Goal: Check status: Check status

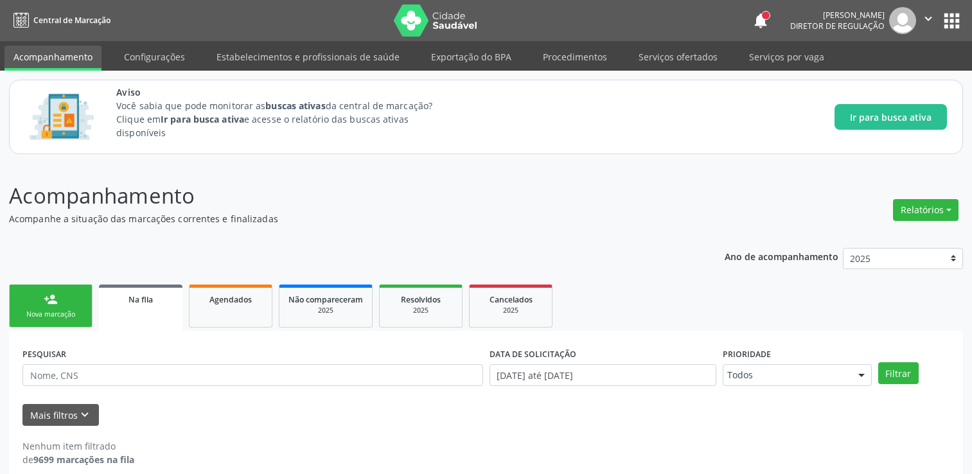
scroll to position [13, 0]
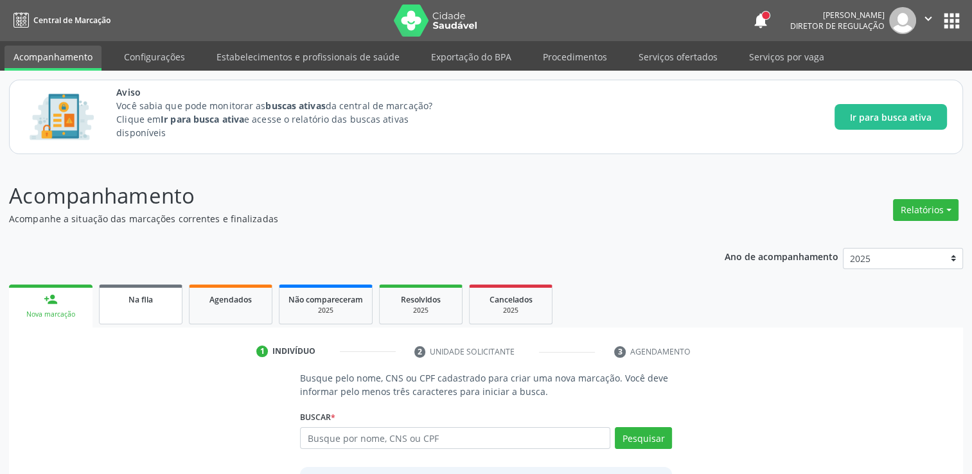
click at [157, 306] on link "Na fila" at bounding box center [141, 305] width 84 height 40
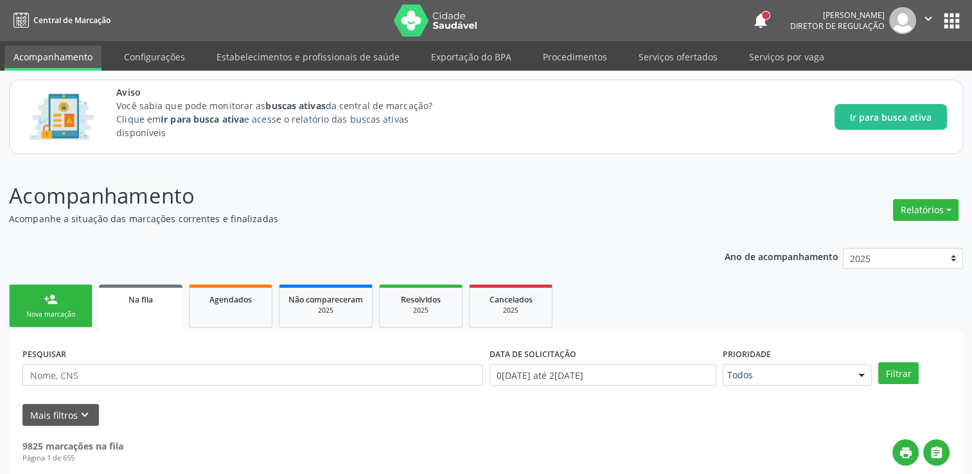
click at [49, 387] on div "PESQUISAR" at bounding box center [252, 369] width 467 height 50
click at [49, 382] on input "text" at bounding box center [252, 375] width 461 height 22
click at [878, 362] on button "Filtrar" at bounding box center [898, 373] width 40 height 22
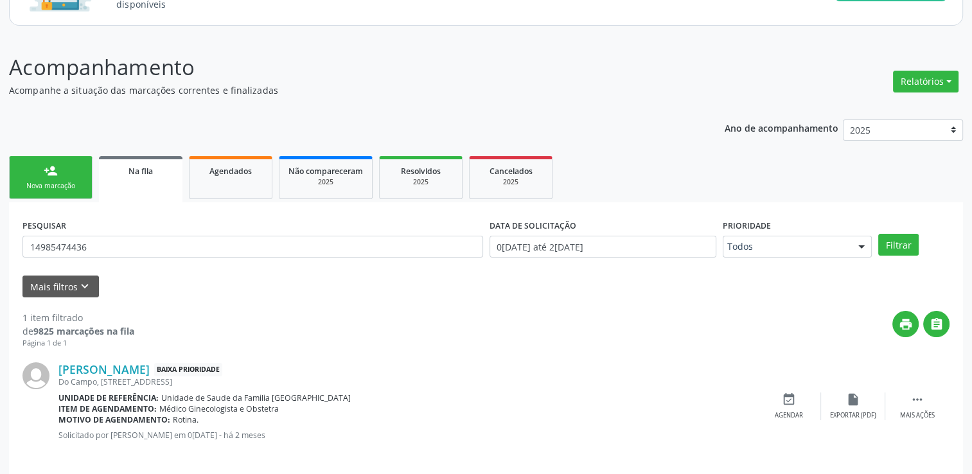
scroll to position [139, 0]
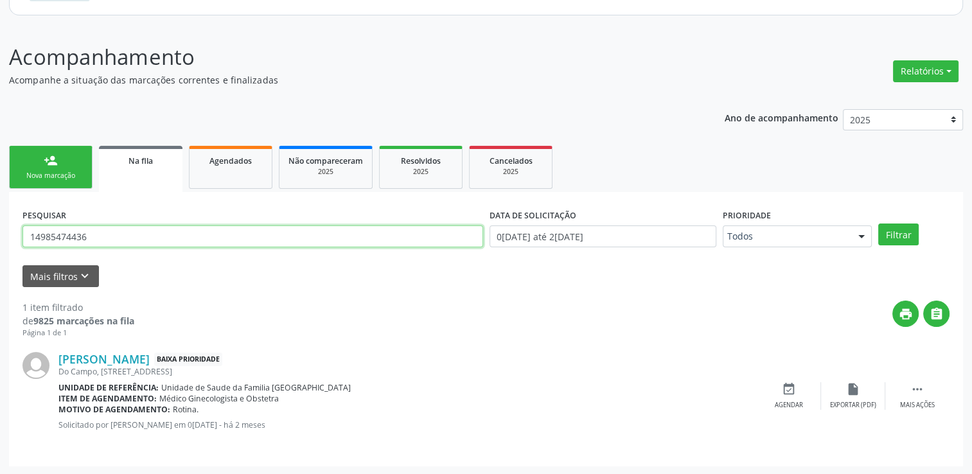
click at [175, 238] on input "14985474436" at bounding box center [252, 236] width 461 height 22
type input "1"
drag, startPoint x: 175, startPoint y: 238, endPoint x: 23, endPoint y: 233, distance: 151.7
click at [24, 233] on input "11310376425" at bounding box center [252, 236] width 461 height 22
type input "11310376425"
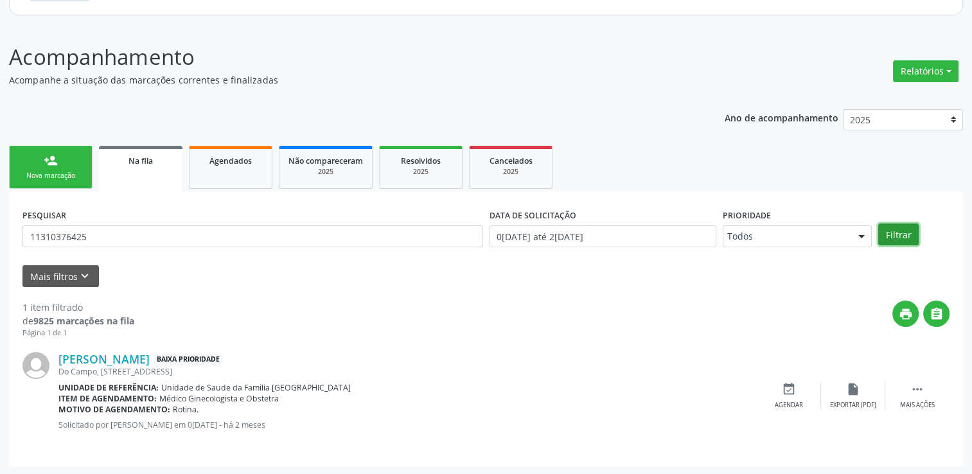
click at [911, 242] on button "Filtrar" at bounding box center [898, 235] width 40 height 22
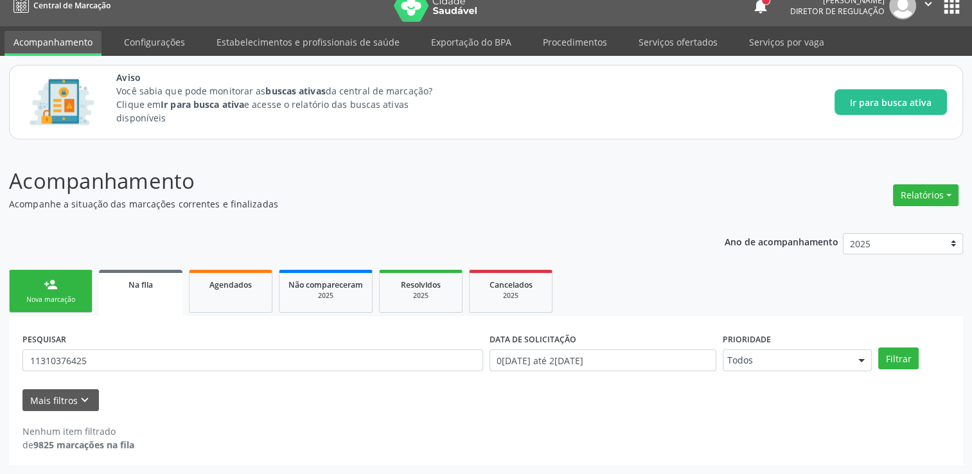
scroll to position [13, 0]
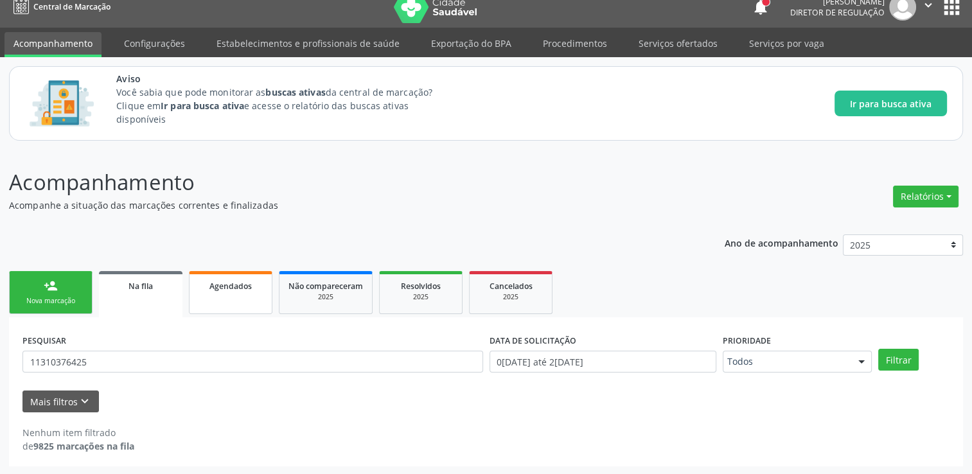
click at [208, 299] on link "Agendados" at bounding box center [231, 292] width 84 height 43
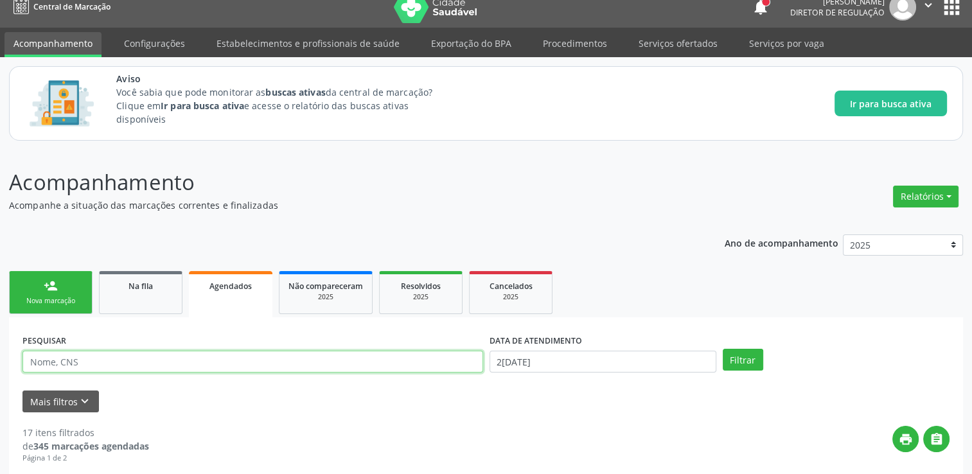
click at [100, 365] on input "text" at bounding box center [252, 362] width 461 height 22
paste input "11310376425"
type input "11310376425"
click at [723, 349] on button "Filtrar" at bounding box center [743, 360] width 40 height 22
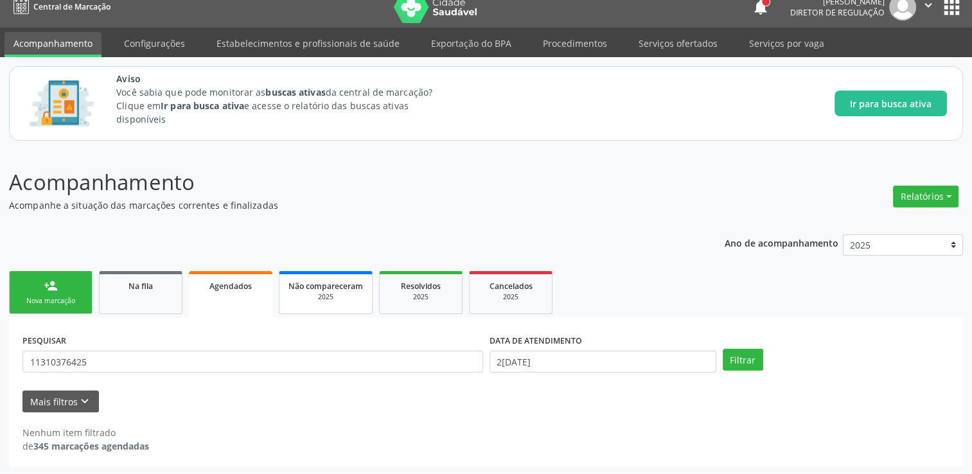
click at [336, 284] on span "Não compareceram" at bounding box center [325, 286] width 75 height 11
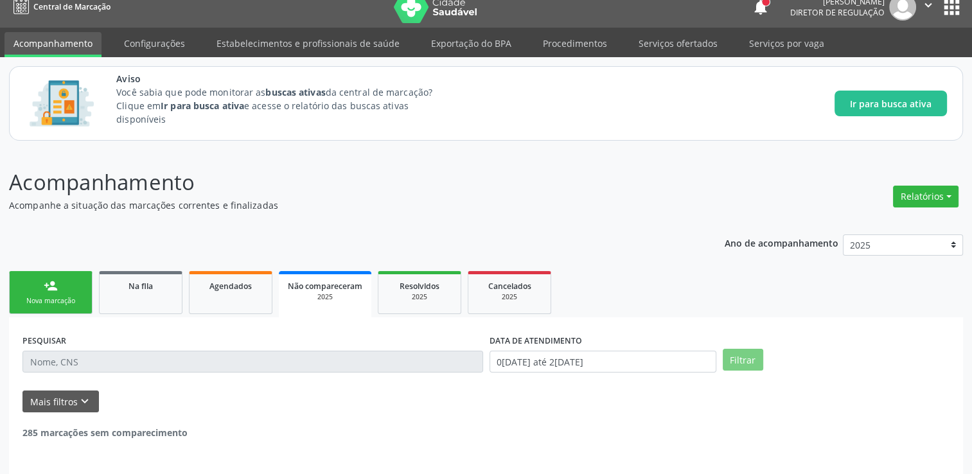
click at [432, 198] on p "Acompanhe a situação das marcações correntes e finalizadas" at bounding box center [343, 204] width 668 height 13
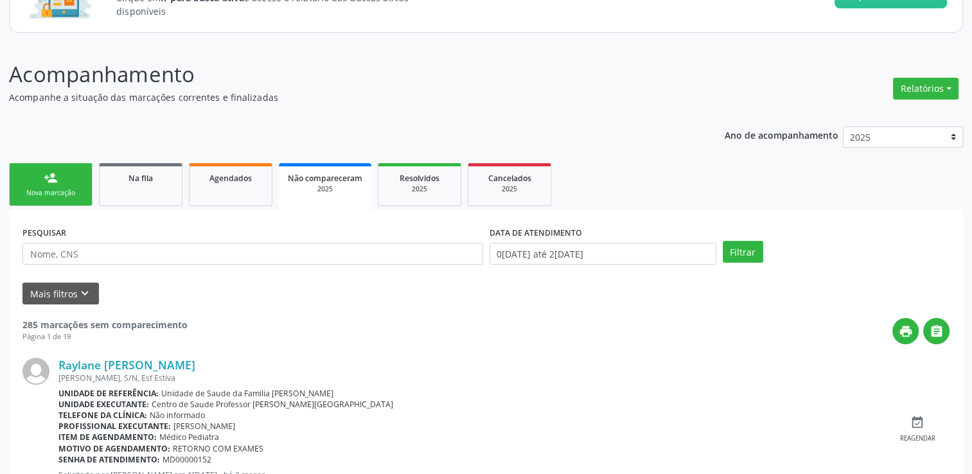
scroll to position [206, 0]
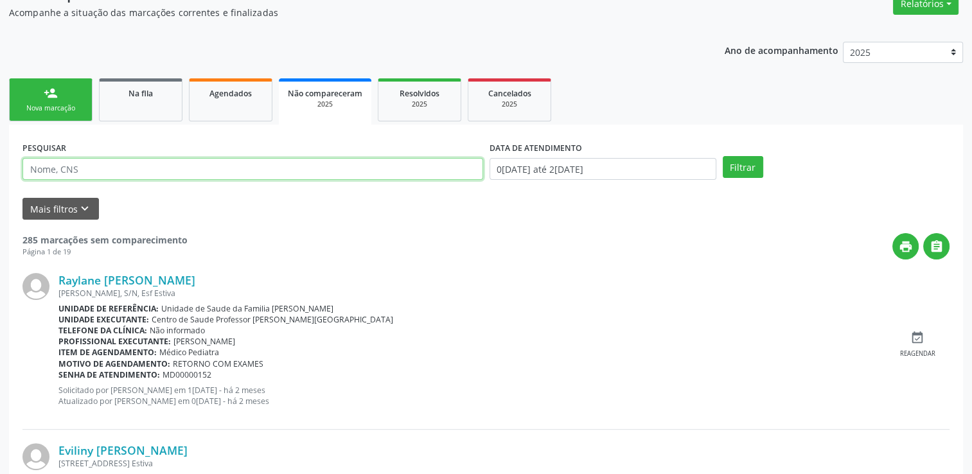
click at [36, 167] on input "text" at bounding box center [252, 169] width 461 height 22
paste input "11310376425"
type input "11310376425"
click at [723, 156] on button "Filtrar" at bounding box center [743, 167] width 40 height 22
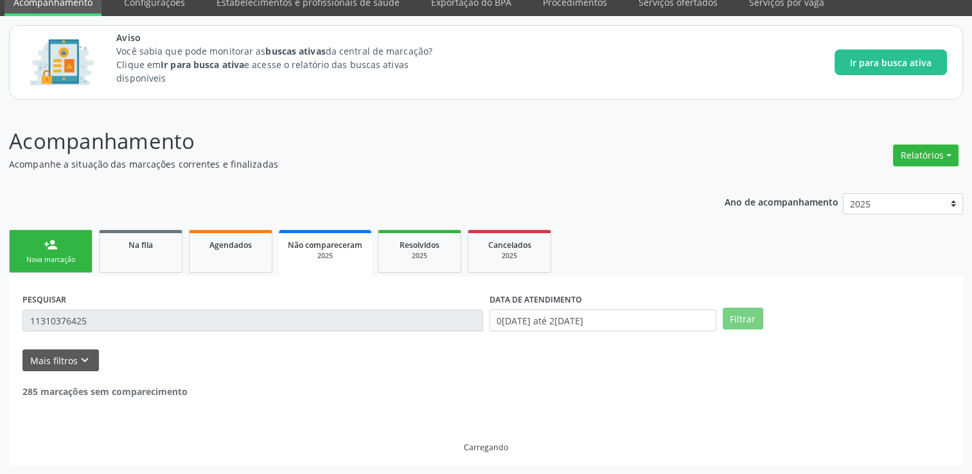
scroll to position [13, 0]
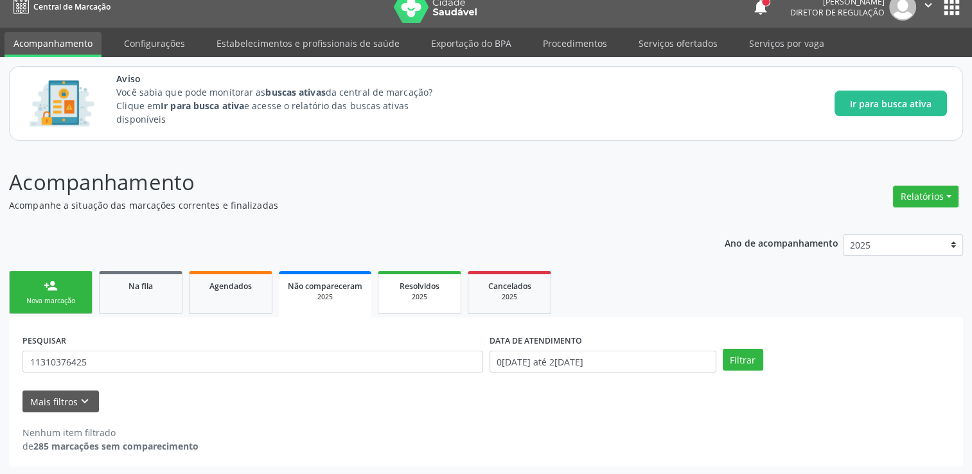
click at [442, 286] on div "Resolvidos" at bounding box center [419, 285] width 64 height 13
click at [240, 281] on span "Agendados" at bounding box center [230, 286] width 42 height 11
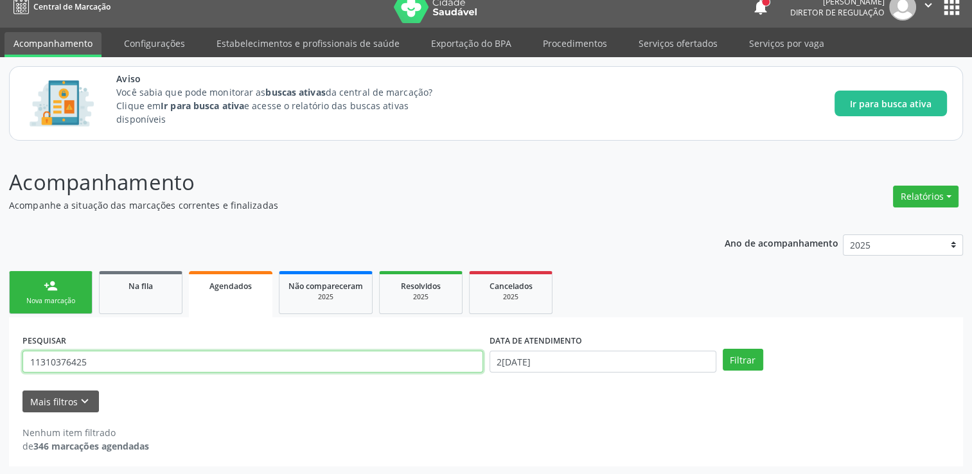
drag, startPoint x: 110, startPoint y: 359, endPoint x: 57, endPoint y: 364, distance: 53.6
click at [57, 364] on input "11310376425" at bounding box center [252, 362] width 461 height 22
click at [151, 303] on link "Na fila" at bounding box center [141, 292] width 84 height 43
drag, startPoint x: 96, startPoint y: 361, endPoint x: 12, endPoint y: 366, distance: 84.3
click at [12, 366] on div "PESQUISAR 11310376425 DATA DE SOLICITAÇÃO [DATE] até [DATE] Prioridade Todos To…" at bounding box center [486, 391] width 954 height 149
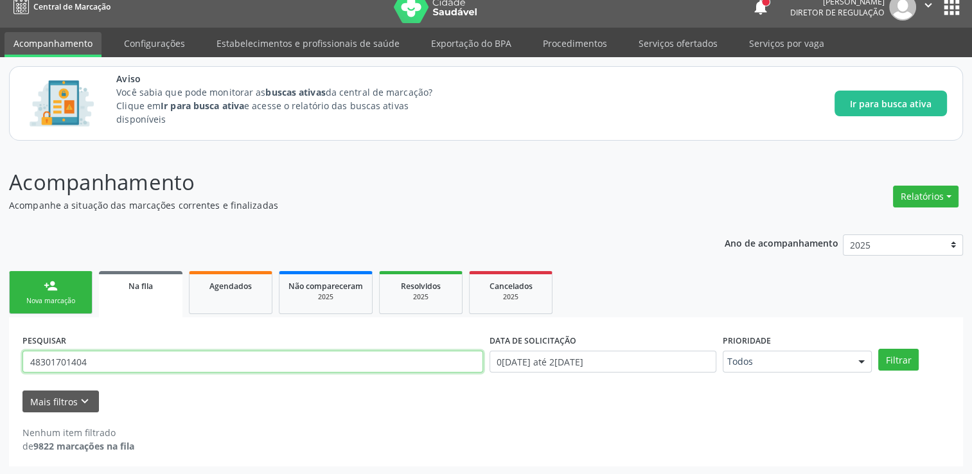
drag, startPoint x: 94, startPoint y: 361, endPoint x: 12, endPoint y: 371, distance: 82.9
click at [12, 371] on div "PESQUISAR 48301701404 DATA DE SOLICITAÇÃO 0[DATE] até 2[DATE] Prioridade Todos …" at bounding box center [486, 391] width 954 height 149
type input "48301701404"
click at [878, 349] on button "Filtrar" at bounding box center [898, 360] width 40 height 22
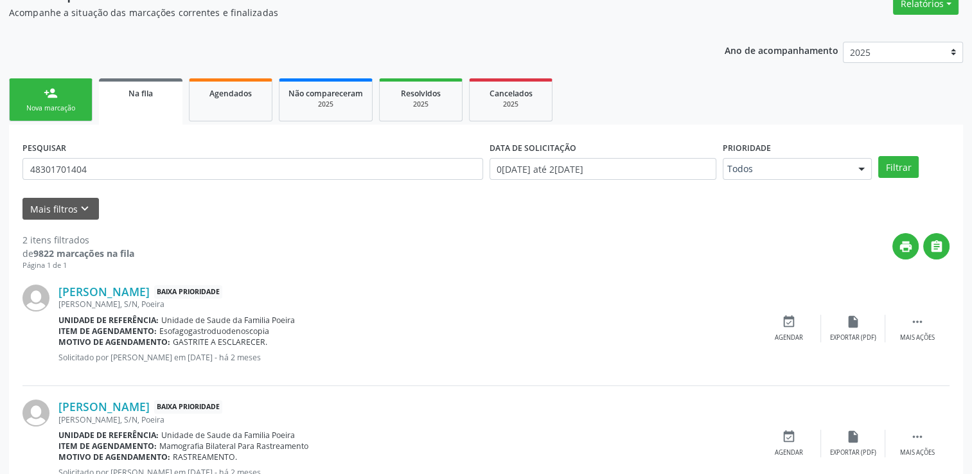
scroll to position [254, 0]
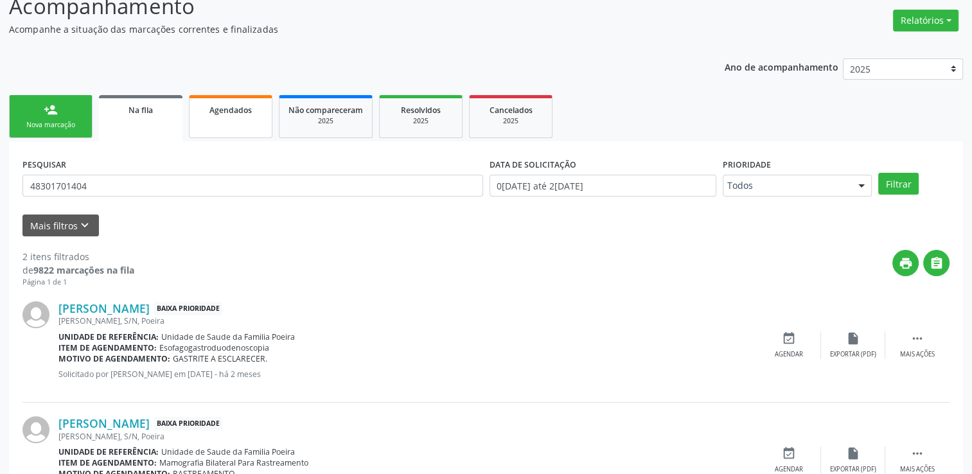
click at [198, 110] on link "Agendados" at bounding box center [231, 116] width 84 height 43
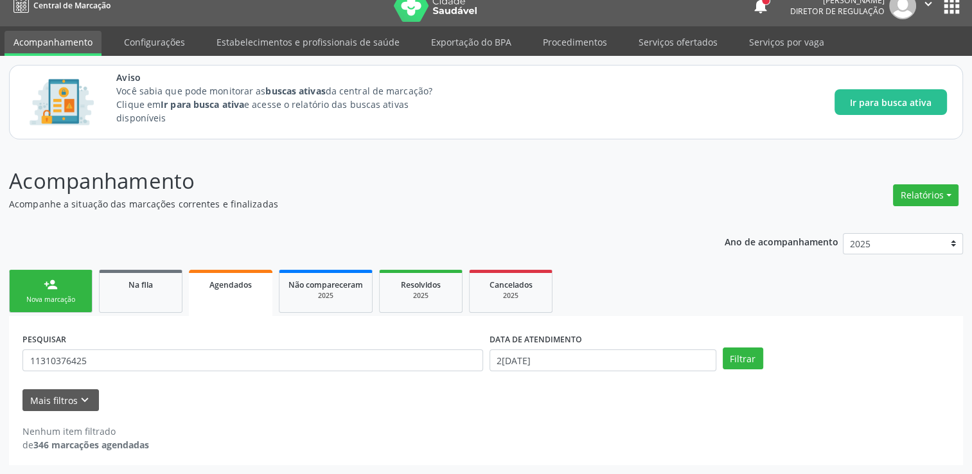
scroll to position [13, 0]
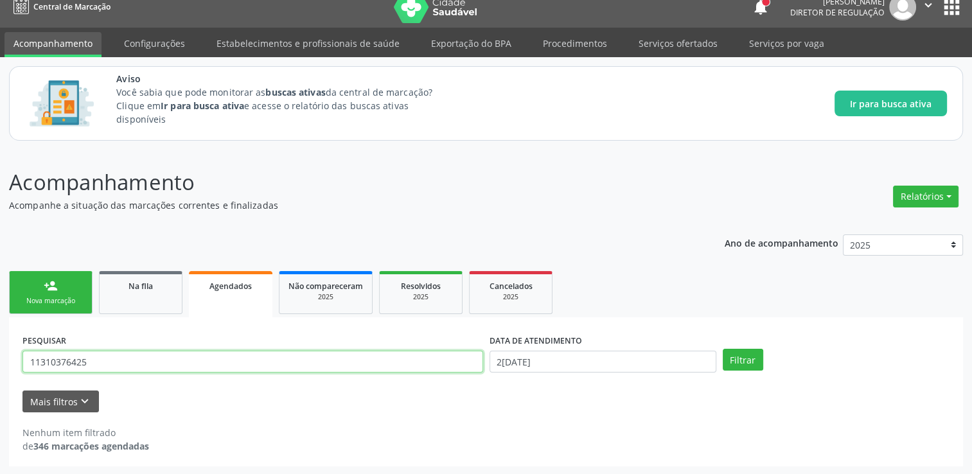
drag, startPoint x: 103, startPoint y: 361, endPoint x: 0, endPoint y: 358, distance: 102.8
click at [10, 361] on div "PESQUISAR 11310376425 DATA DE ATENDIMENTO 2[DATE] Filtrar UNIDADE DE REFERÊNCIA…" at bounding box center [486, 391] width 954 height 149
paste input "48301701404"
type input "48301701404"
click at [723, 349] on button "Filtrar" at bounding box center [743, 360] width 40 height 22
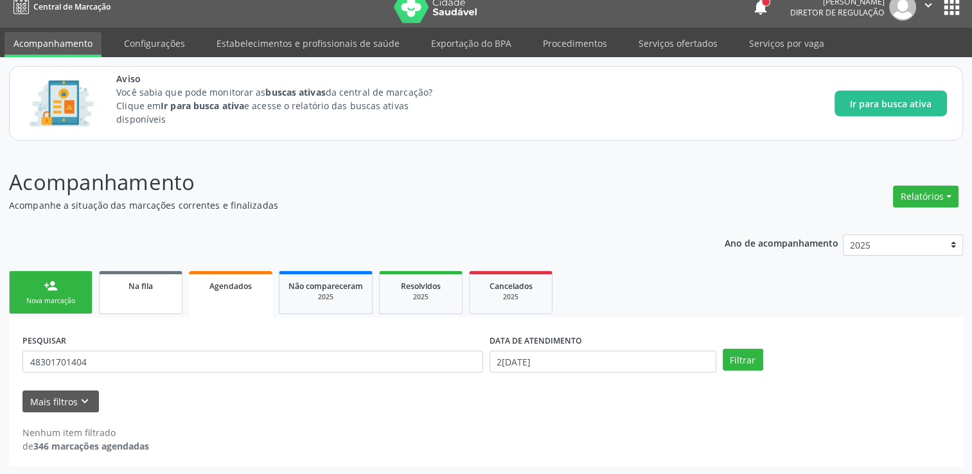
click at [132, 304] on link "Na fila" at bounding box center [141, 292] width 84 height 43
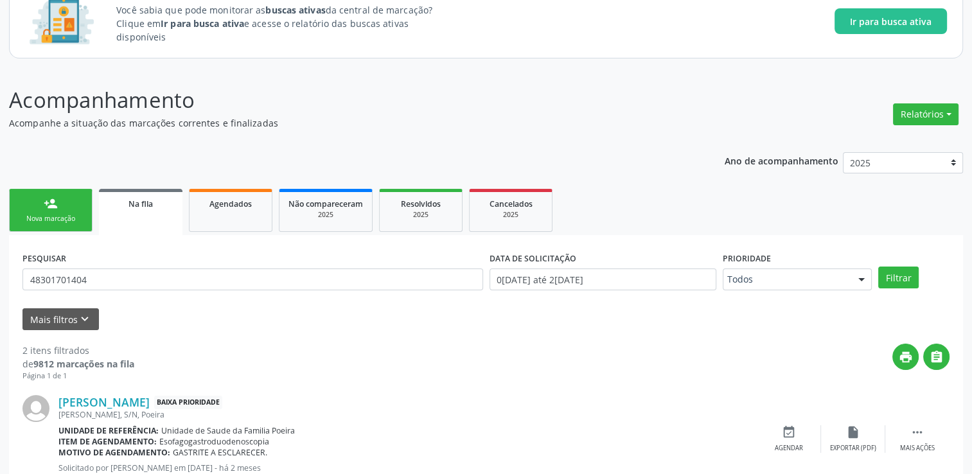
scroll to position [142, 0]
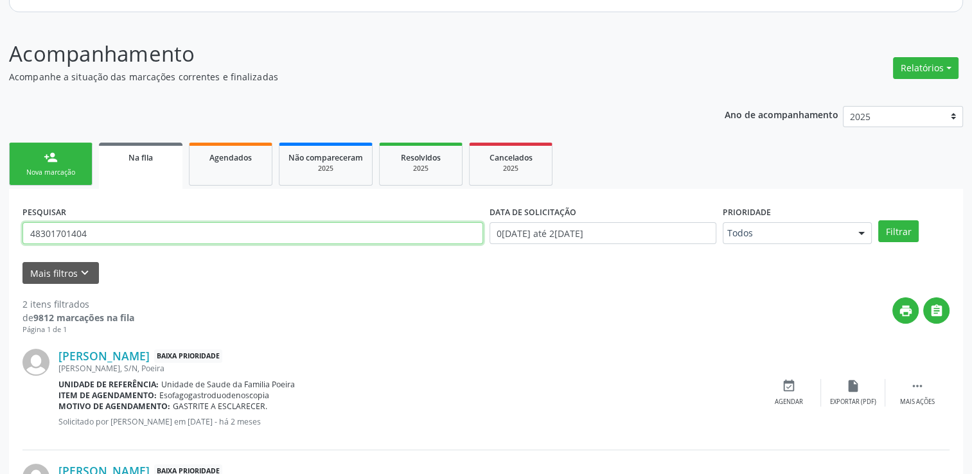
drag, startPoint x: 118, startPoint y: 230, endPoint x: 17, endPoint y: 229, distance: 100.9
click at [17, 229] on div "PESQUISAR 48301701404 DATA DE SOLICITAÇÃO 0[DATE] até 2[DATE] Prioridade Todos …" at bounding box center [486, 383] width 954 height 389
click at [878, 220] on button "Filtrar" at bounding box center [898, 231] width 40 height 22
click at [74, 227] on input "149" at bounding box center [252, 233] width 461 height 22
type input "14985474436"
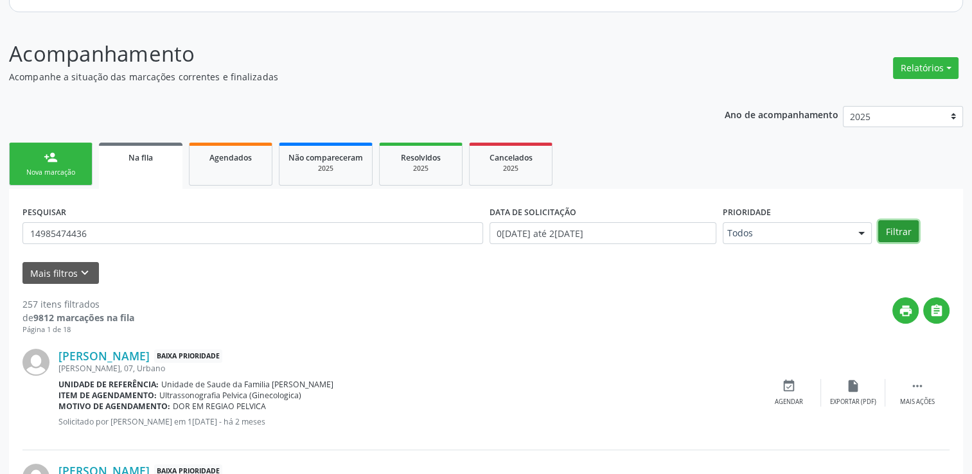
click at [888, 230] on button "Filtrar" at bounding box center [898, 231] width 40 height 22
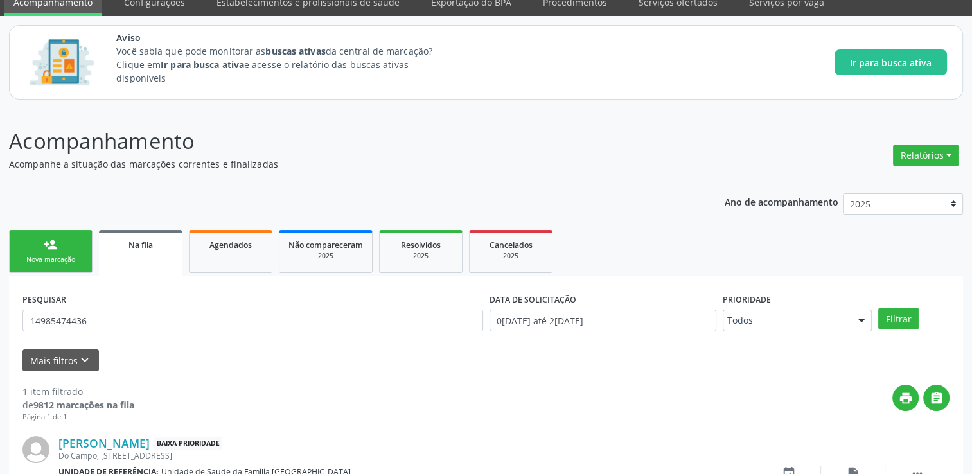
scroll to position [139, 0]
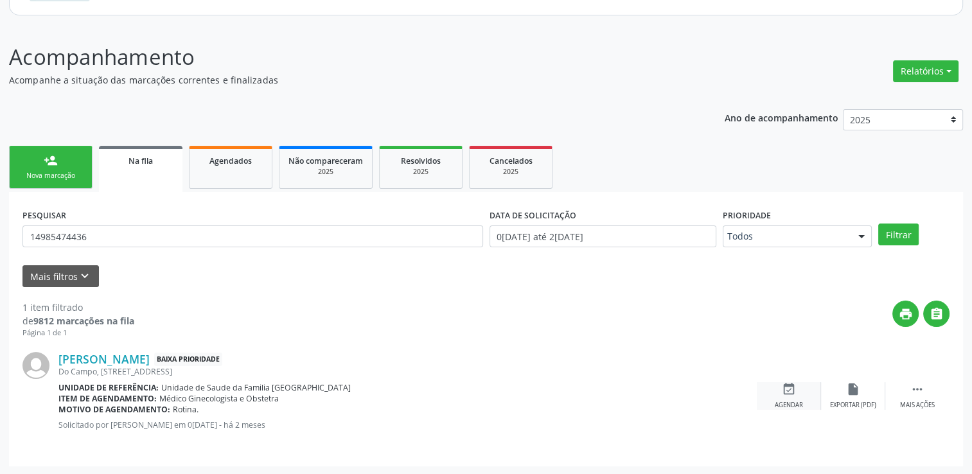
click at [782, 394] on icon "event_available" at bounding box center [789, 389] width 14 height 14
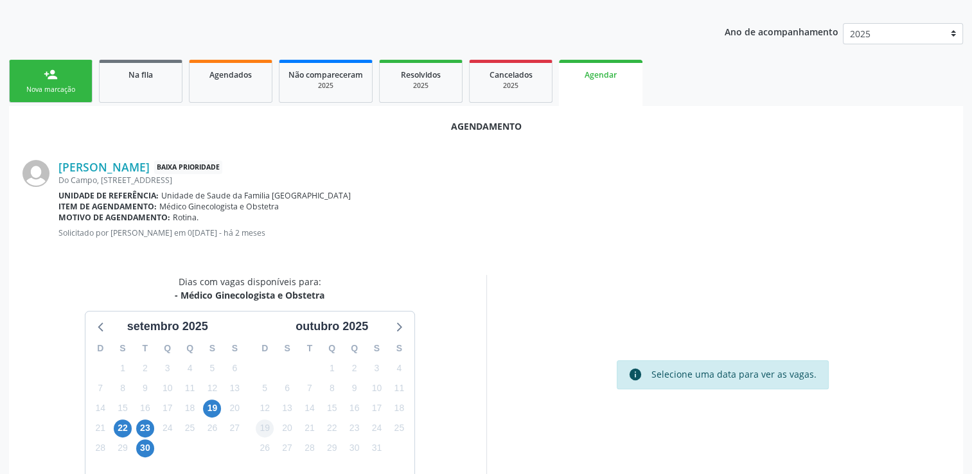
scroll to position [270, 0]
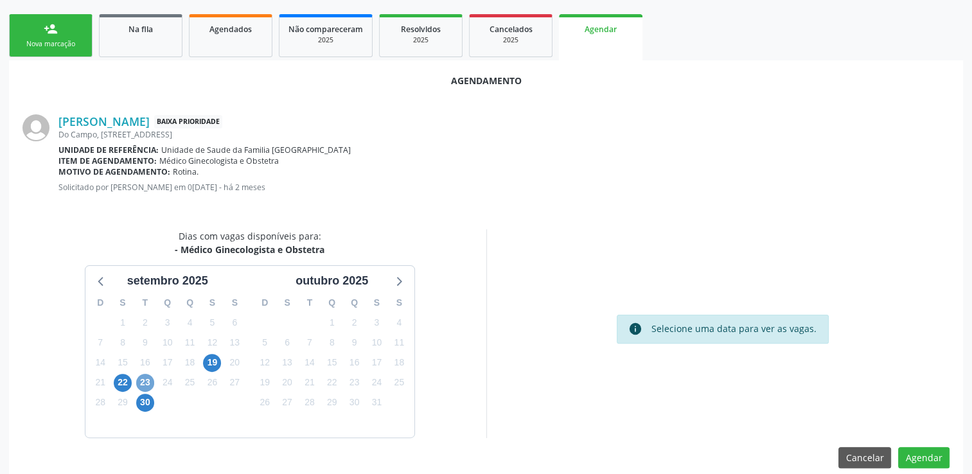
click at [147, 384] on span "23" at bounding box center [145, 383] width 18 height 18
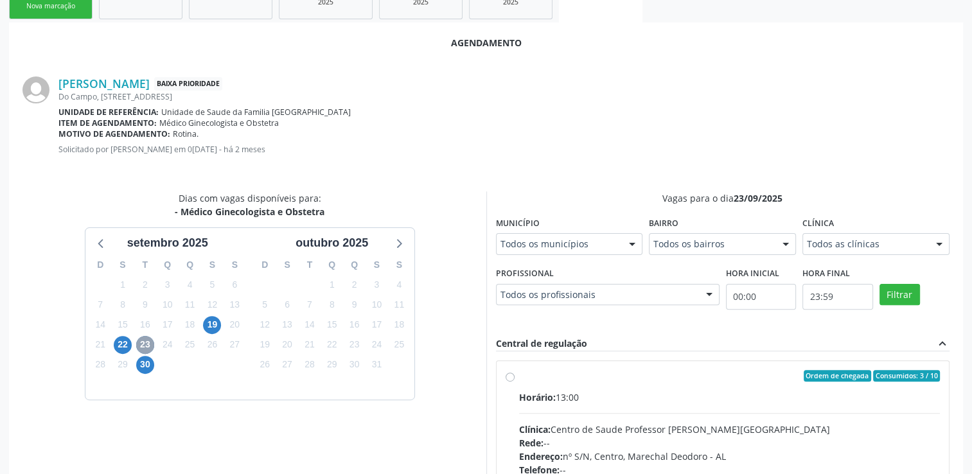
scroll to position [399, 0]
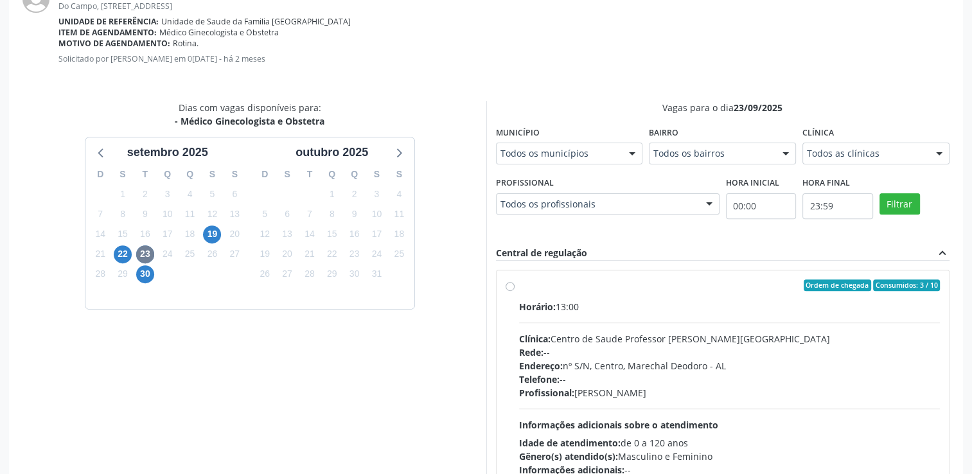
click at [588, 286] on div "Ordem de chegada Consumidos: 3 / 10" at bounding box center [729, 285] width 421 height 12
click at [515, 286] on input "Ordem de chegada Consumidos: 3 / 10 Horário: 13:00 Clínica: Centro de Saude Pro…" at bounding box center [510, 285] width 9 height 12
radio input "true"
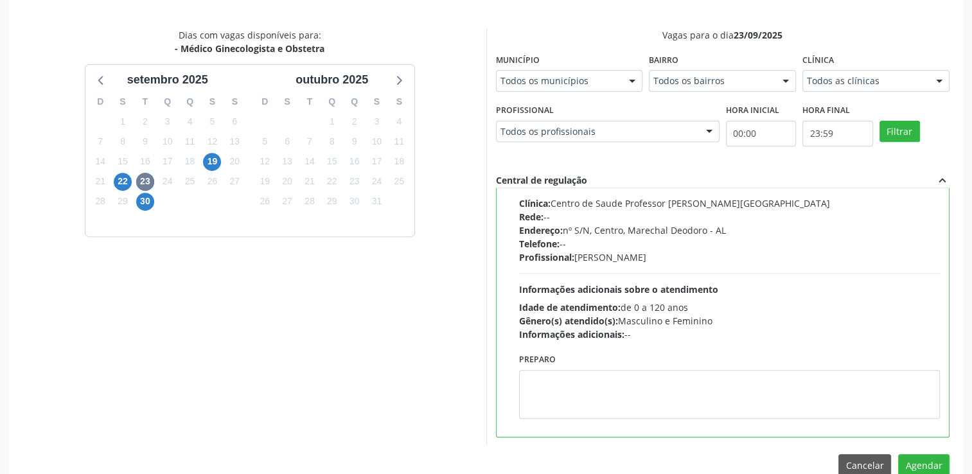
scroll to position [494, 0]
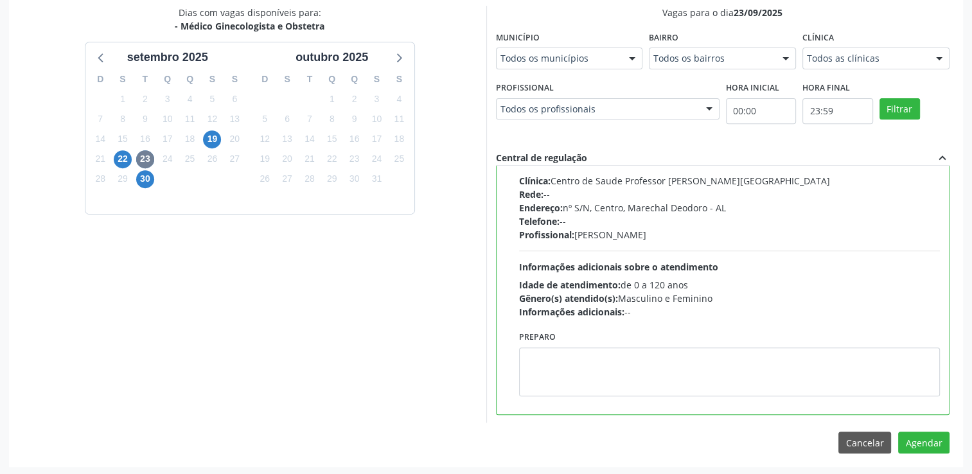
click at [938, 452] on div "Agendamento [PERSON_NAME] Baixa Prioridade [GEOGRAPHIC_DATA], 46, [GEOGRAPHIC_D…" at bounding box center [486, 152] width 954 height 630
click at [933, 448] on button "Agendar" at bounding box center [923, 443] width 51 height 22
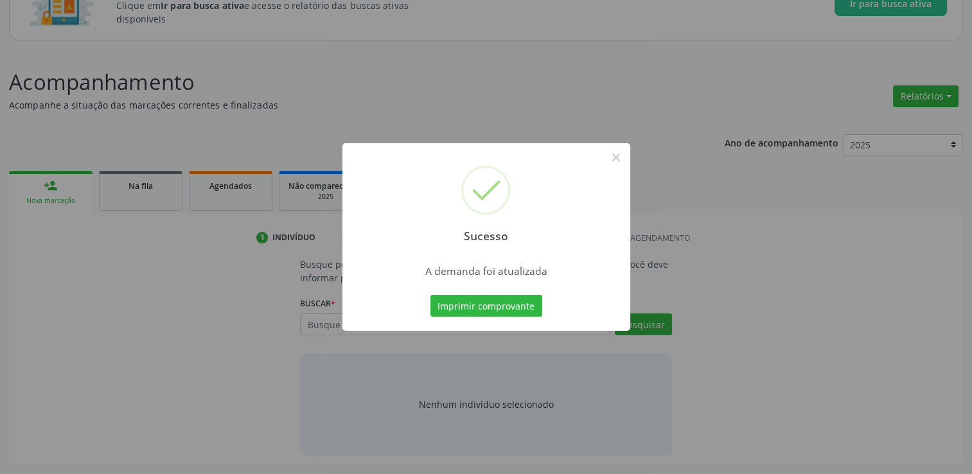
scroll to position [112, 0]
click at [617, 157] on button "×" at bounding box center [616, 157] width 22 height 22
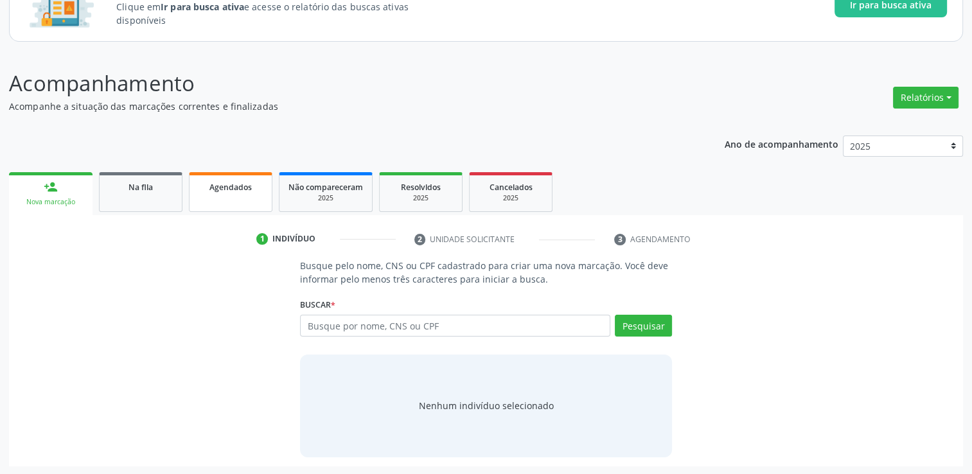
drag, startPoint x: 242, startPoint y: 170, endPoint x: 239, endPoint y: 189, distance: 19.5
click at [242, 170] on ul "person_add Nova marcação Na fila Agendados Não compareceram 2025 Resolvidos 202…" at bounding box center [486, 192] width 954 height 46
drag, startPoint x: 239, startPoint y: 189, endPoint x: 313, endPoint y: 285, distance: 121.3
click at [239, 189] on span "Agendados" at bounding box center [230, 187] width 42 height 11
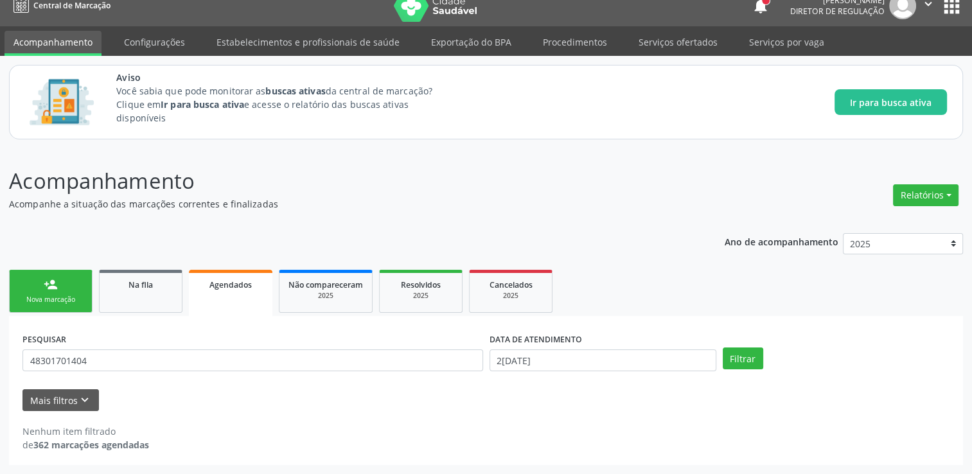
scroll to position [13, 0]
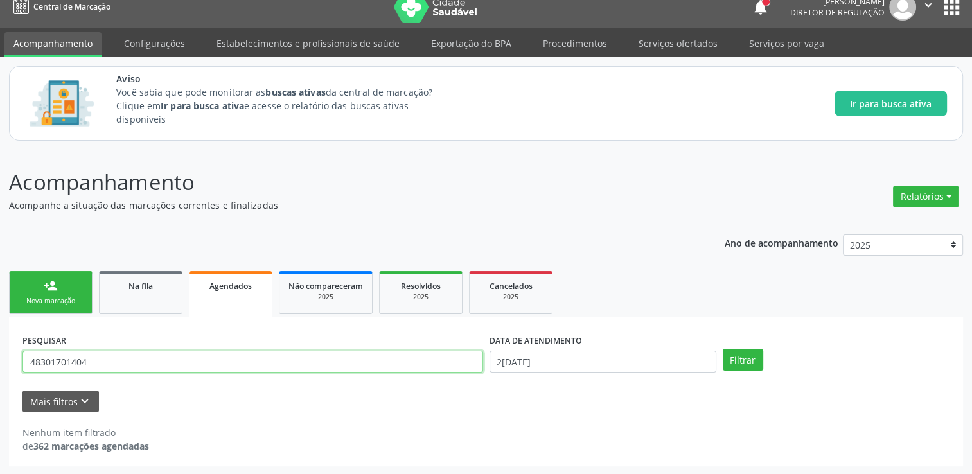
click at [244, 369] on input "48301701404" at bounding box center [252, 362] width 461 height 22
type input "4"
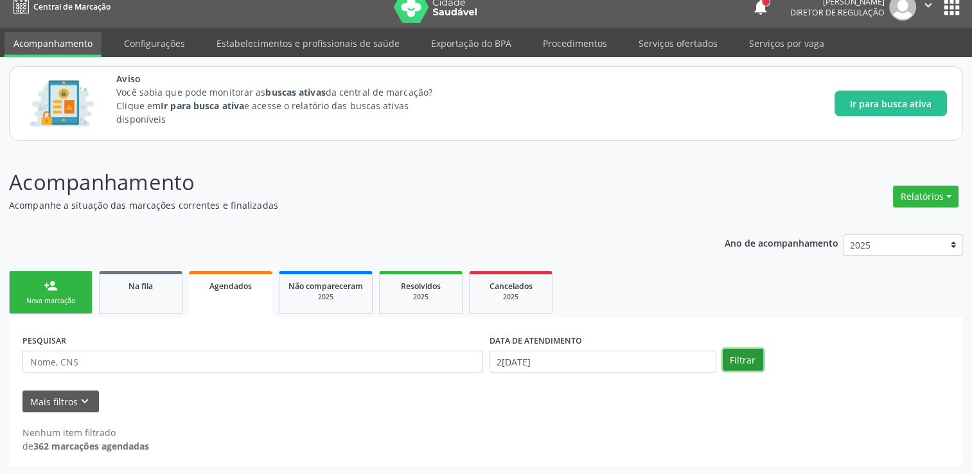
click at [728, 363] on button "Filtrar" at bounding box center [743, 360] width 40 height 22
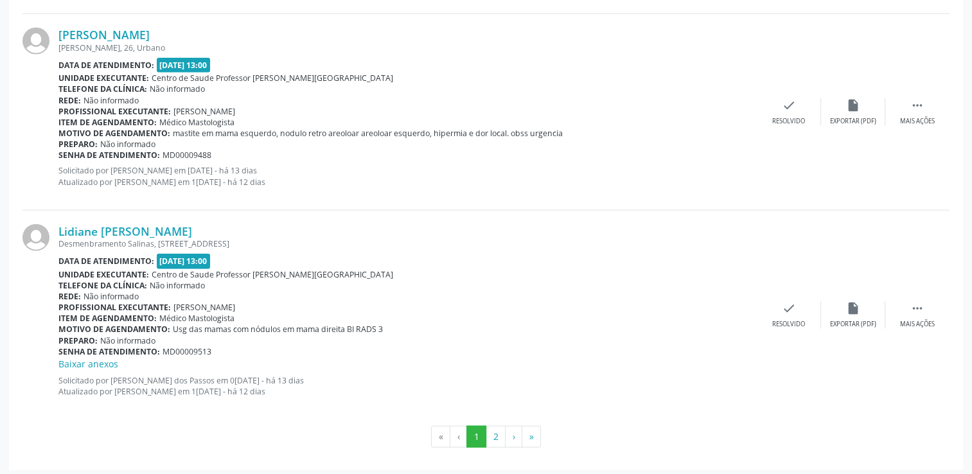
scroll to position [3014, 0]
click at [501, 435] on button "2" at bounding box center [496, 436] width 20 height 22
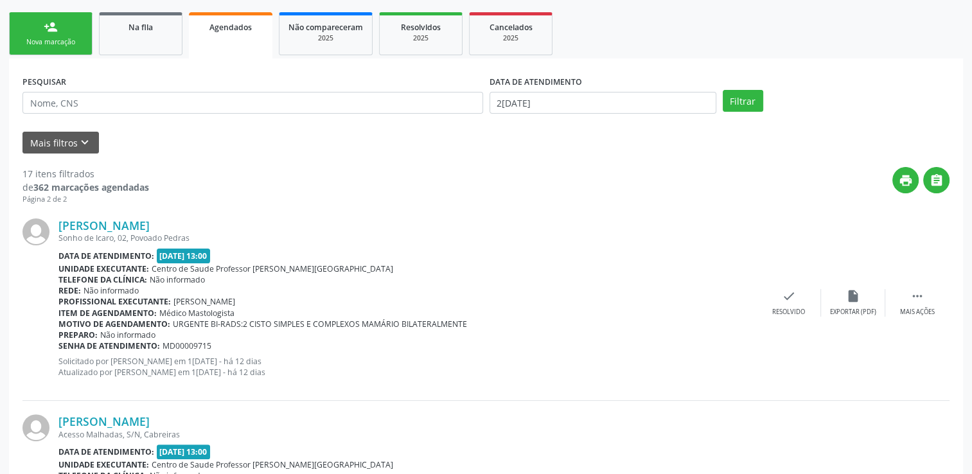
scroll to position [145, 0]
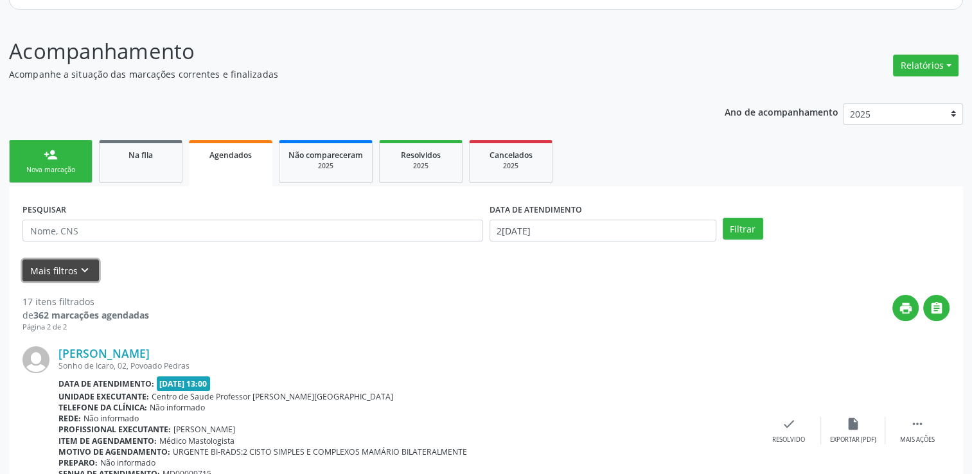
click at [87, 266] on icon "keyboard_arrow_down" at bounding box center [85, 270] width 14 height 14
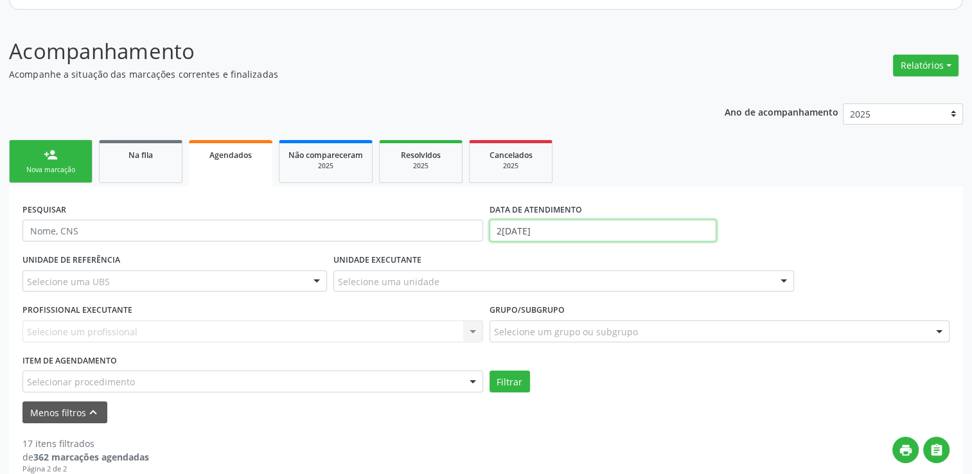
click at [601, 234] on input "2[DATE]" at bounding box center [602, 231] width 227 height 22
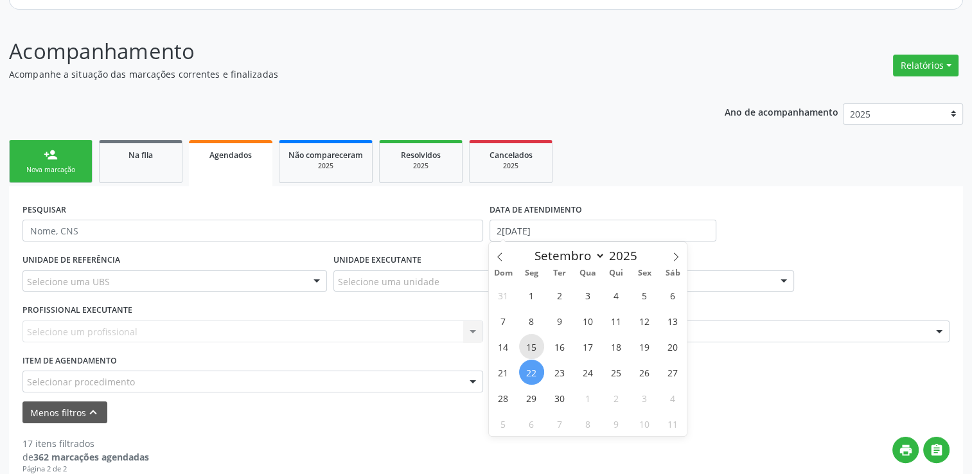
click at [533, 344] on span "15" at bounding box center [531, 346] width 25 height 25
type input "1[DATE]"
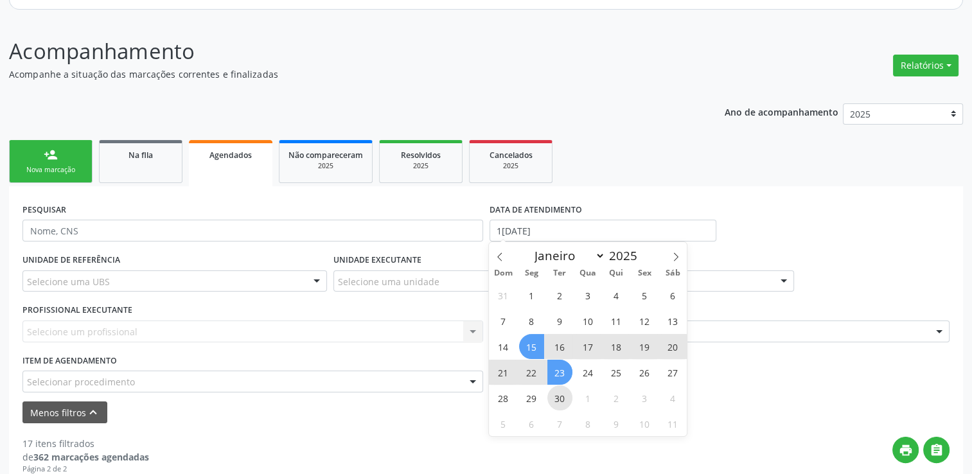
click at [558, 391] on span "30" at bounding box center [559, 397] width 25 height 25
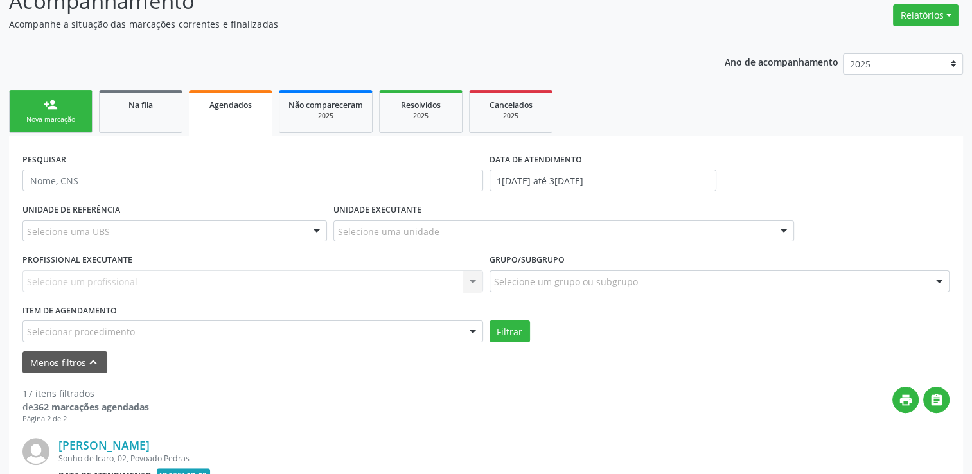
scroll to position [209, 0]
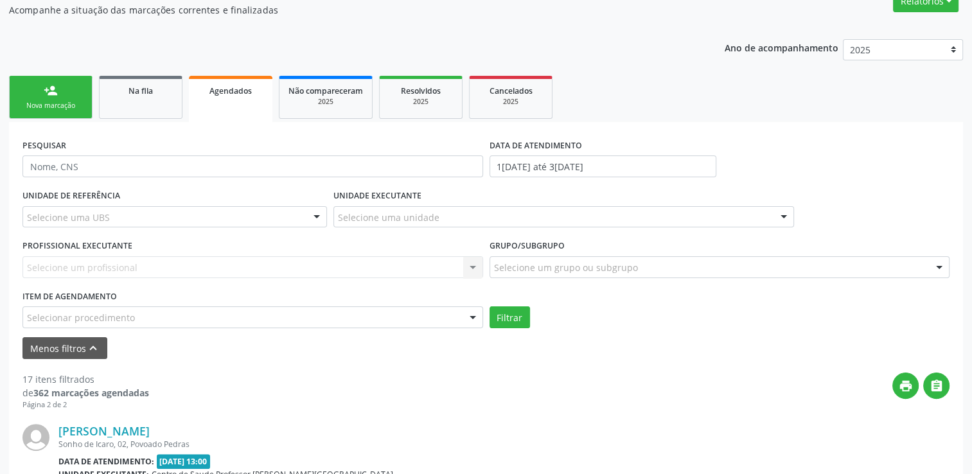
click at [100, 261] on div "Selecione um profissional Nenhum resultado encontrado para: " " Não há nenhuma …" at bounding box center [252, 267] width 461 height 22
click at [105, 265] on div "Selecione um profissional Nenhum resultado encontrado para: " " Não há nenhuma …" at bounding box center [252, 267] width 461 height 22
click at [462, 265] on div "Selecione um profissional Nenhum resultado encontrado para: " " Não há nenhuma …" at bounding box center [252, 267] width 461 height 22
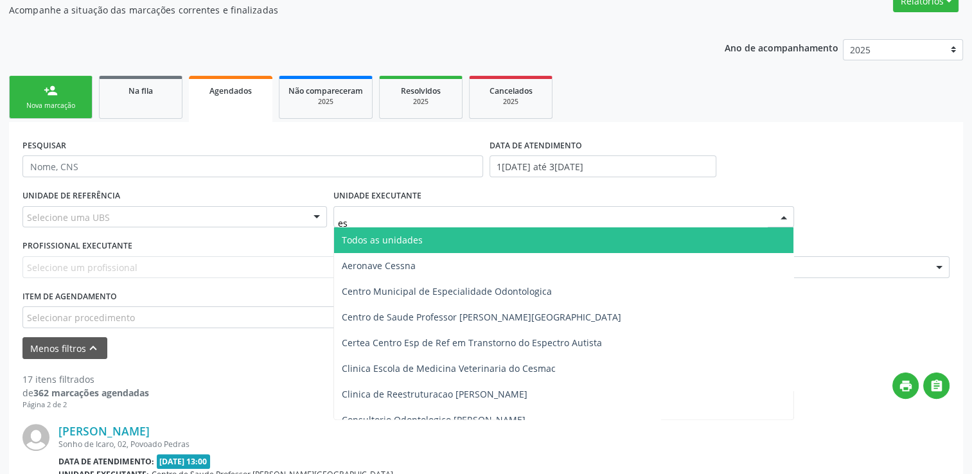
type input "est"
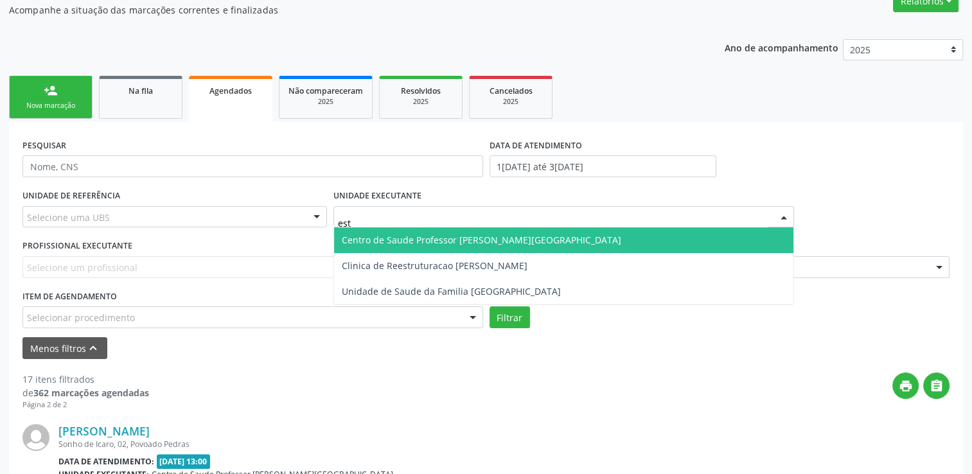
click at [420, 235] on span "Centro de Saude Professor [PERSON_NAME][GEOGRAPHIC_DATA]" at bounding box center [481, 240] width 279 height 12
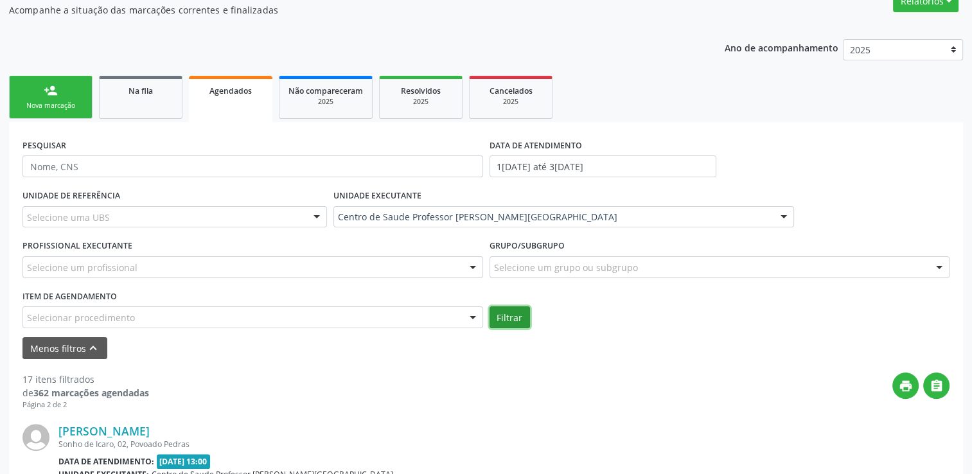
click at [520, 311] on button "Filtrar" at bounding box center [509, 317] width 40 height 22
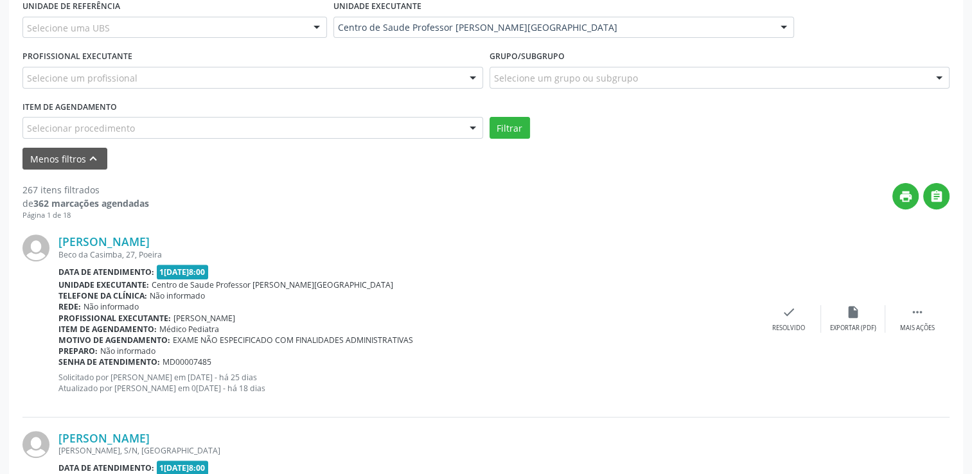
scroll to position [401, 0]
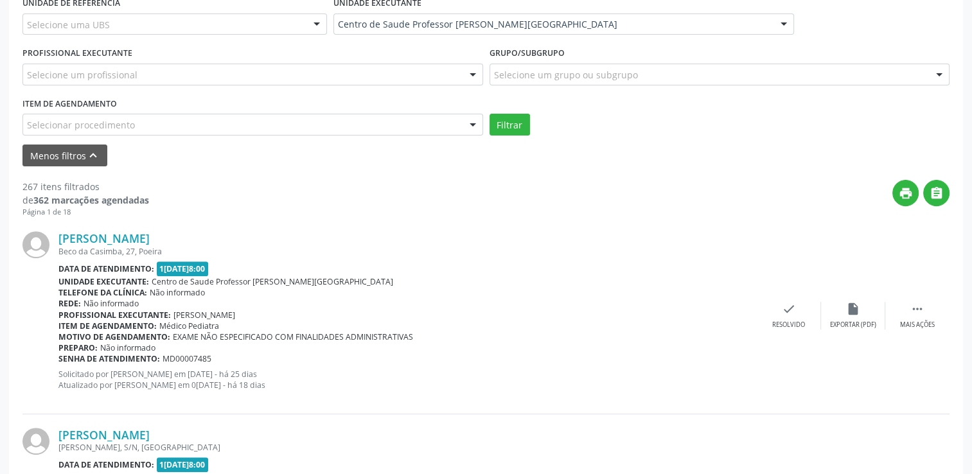
click at [406, 71] on div "Selecione um profissional" at bounding box center [252, 75] width 461 height 22
click at [204, 145] on div "Menos filtros keyboard_arrow_up" at bounding box center [485, 156] width 933 height 22
click at [243, 134] on form "PESQUISAR DATA DE ATENDIMENTO [DATE] até [DATE] UNIDADE DE REFERÊNCIA Selecione…" at bounding box center [485, 55] width 927 height 224
click at [243, 132] on div "Selecionar procedimento" at bounding box center [252, 125] width 461 height 22
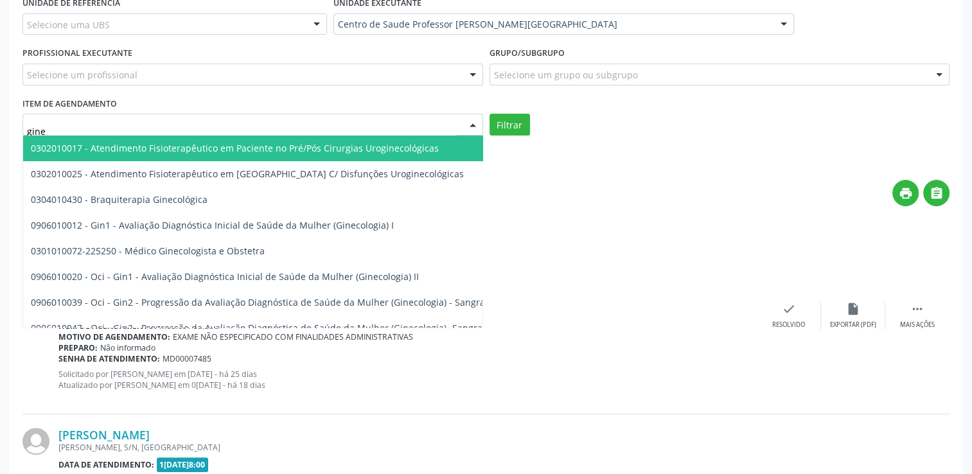
type input "ginec"
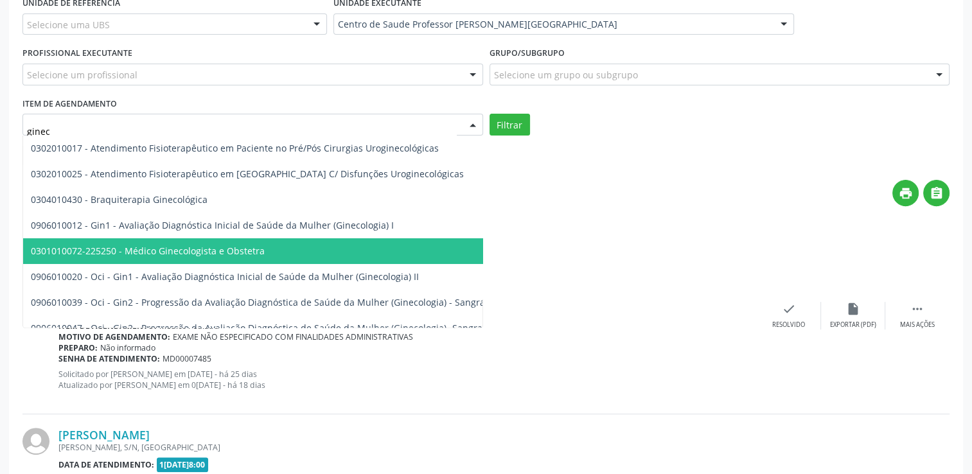
click at [249, 245] on span "0301010072-225250 - Médico Ginecologista e Obstetra" at bounding box center [148, 251] width 234 height 12
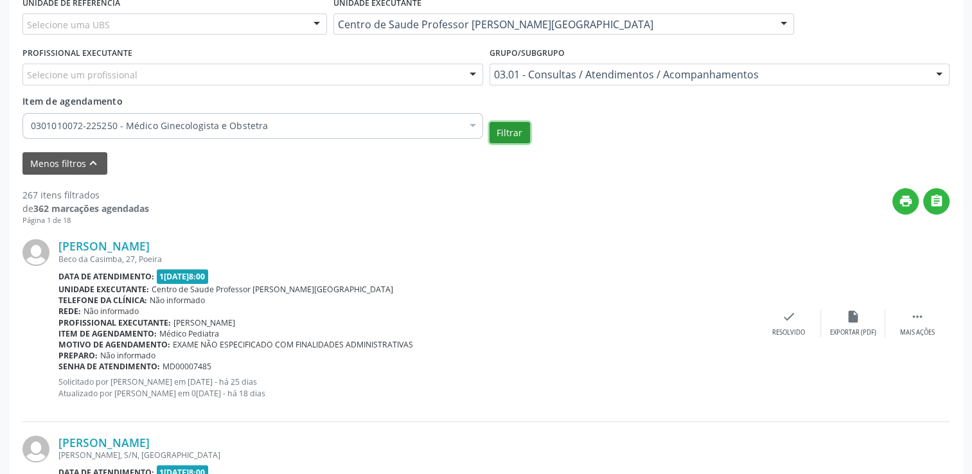
click at [507, 132] on button "Filtrar" at bounding box center [509, 133] width 40 height 22
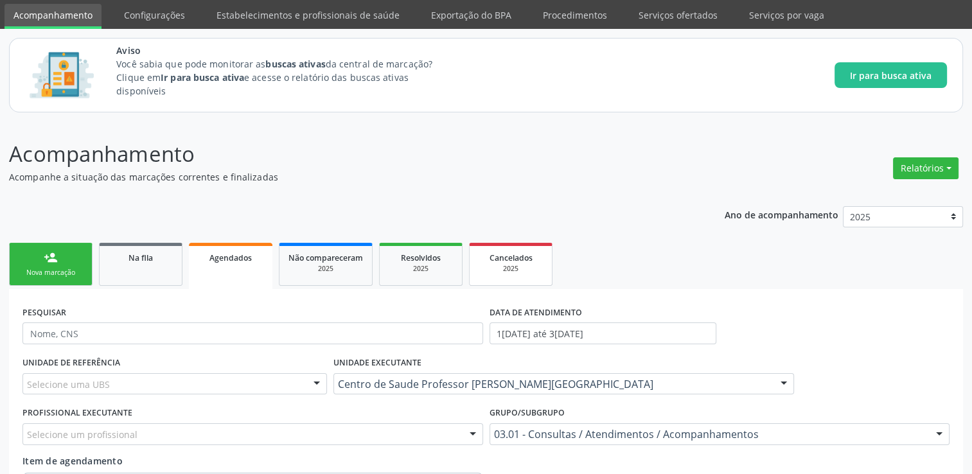
scroll to position [64, 0]
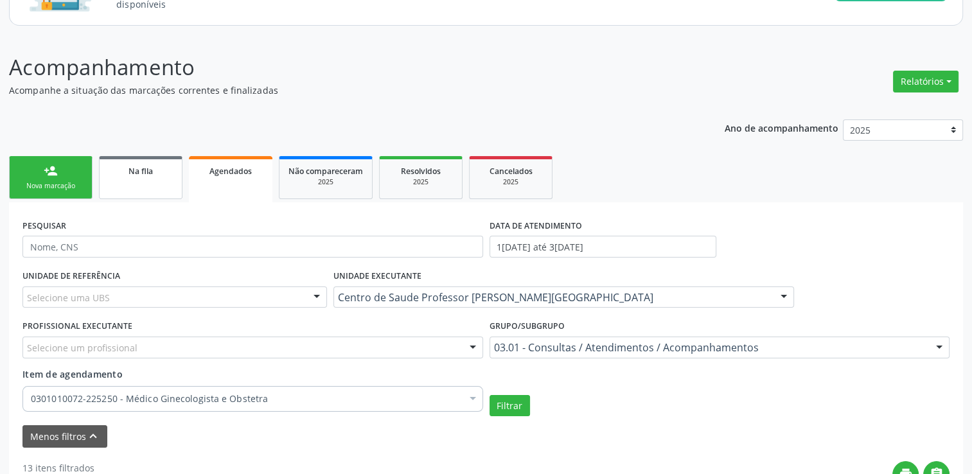
click at [116, 185] on link "Na fila" at bounding box center [141, 177] width 84 height 43
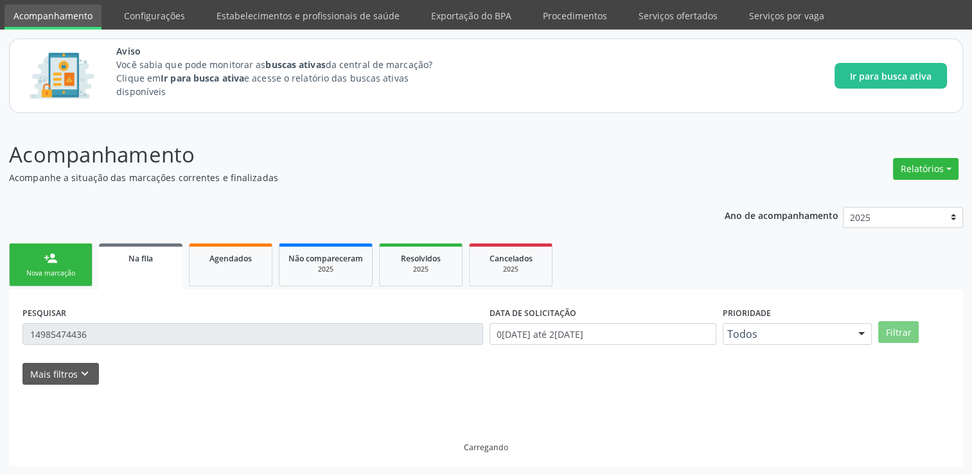
scroll to position [13, 0]
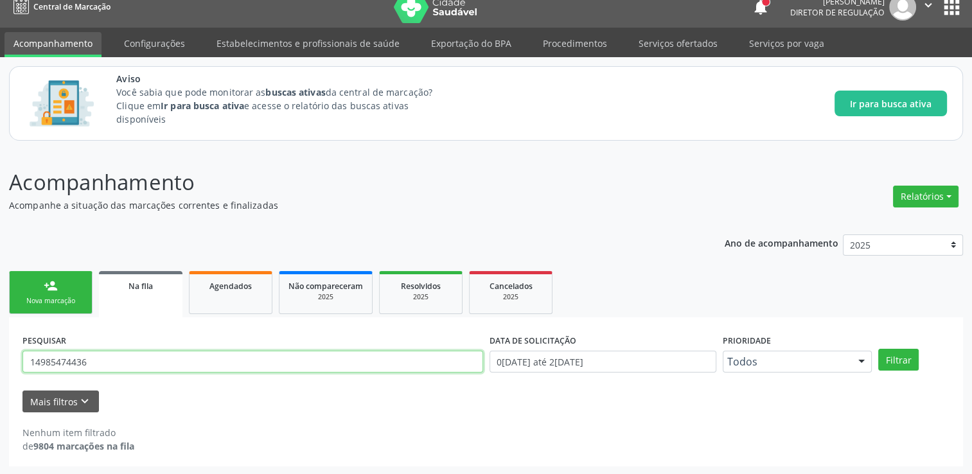
drag, startPoint x: 96, startPoint y: 358, endPoint x: 0, endPoint y: 358, distance: 96.4
click at [0, 358] on html "Central de Marcação notifications [PERSON_NAME] Diretor de regulação  Configur…" at bounding box center [486, 224] width 972 height 474
type input "m"
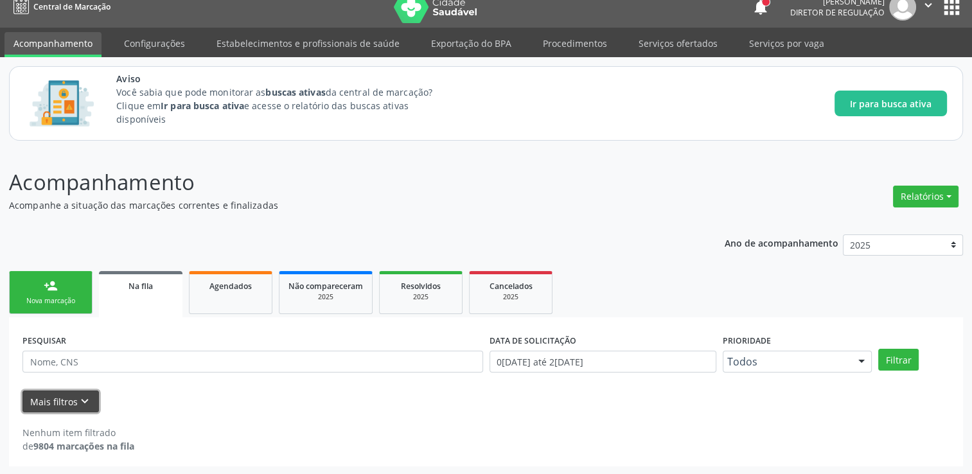
click at [78, 394] on icon "keyboard_arrow_down" at bounding box center [85, 401] width 14 height 14
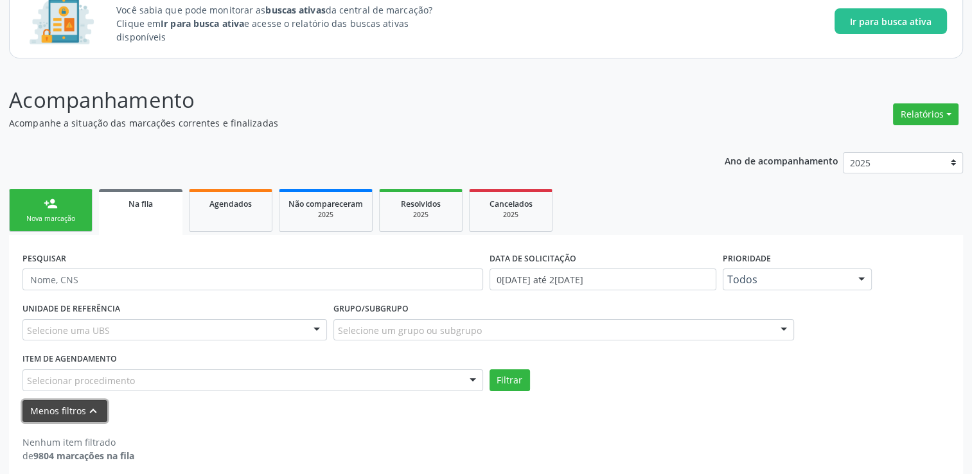
scroll to position [105, 0]
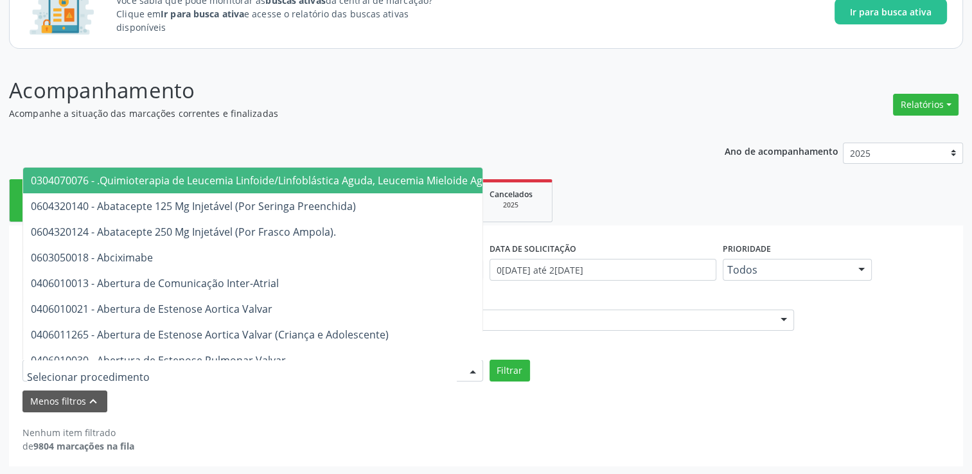
click at [198, 368] on div at bounding box center [252, 371] width 461 height 22
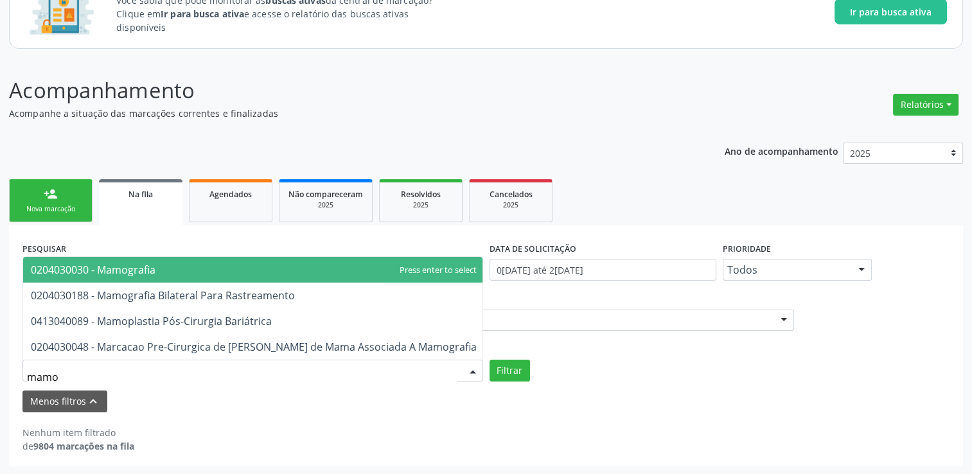
type input "mamog"
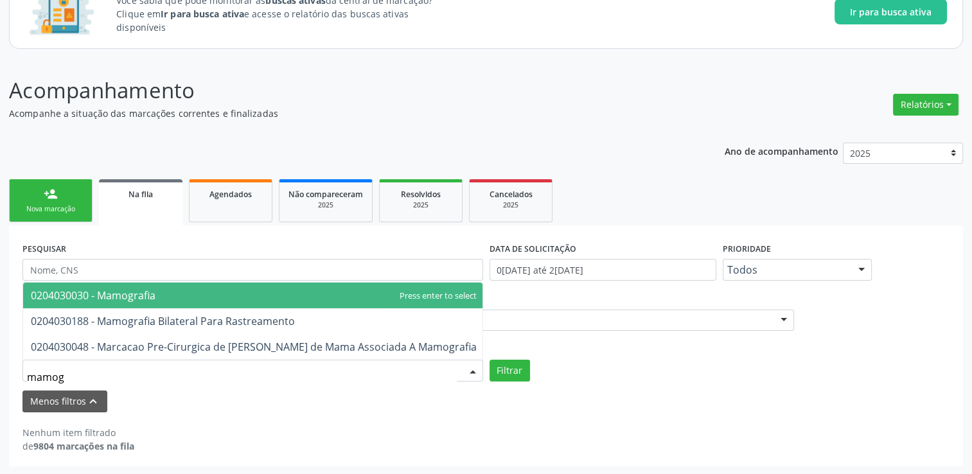
click at [212, 295] on span "0204030030 - Mamografia" at bounding box center [253, 296] width 461 height 26
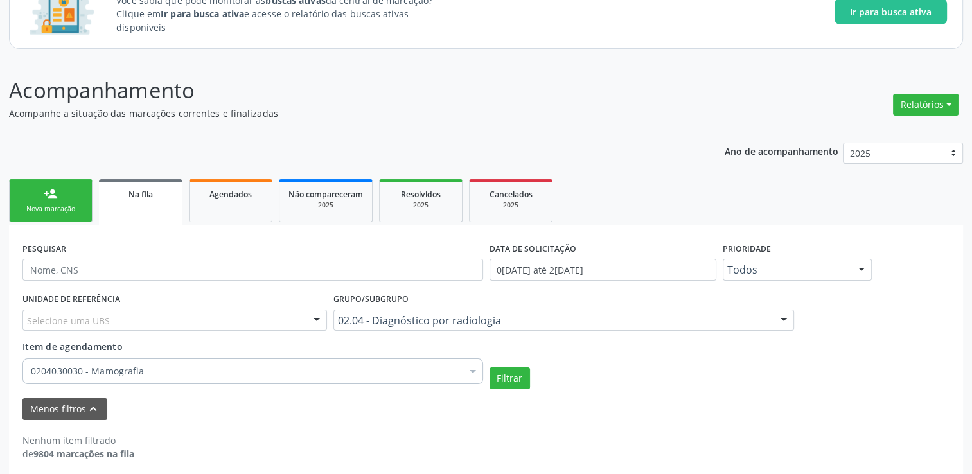
click at [524, 389] on form "PESQUISAR DATA DE SOLICITAÇÃO 0[DATE] até 2[DATE] Prioridade Todos Todos Baixa …" at bounding box center [485, 329] width 927 height 181
click at [518, 380] on button "Filtrar" at bounding box center [509, 378] width 40 height 22
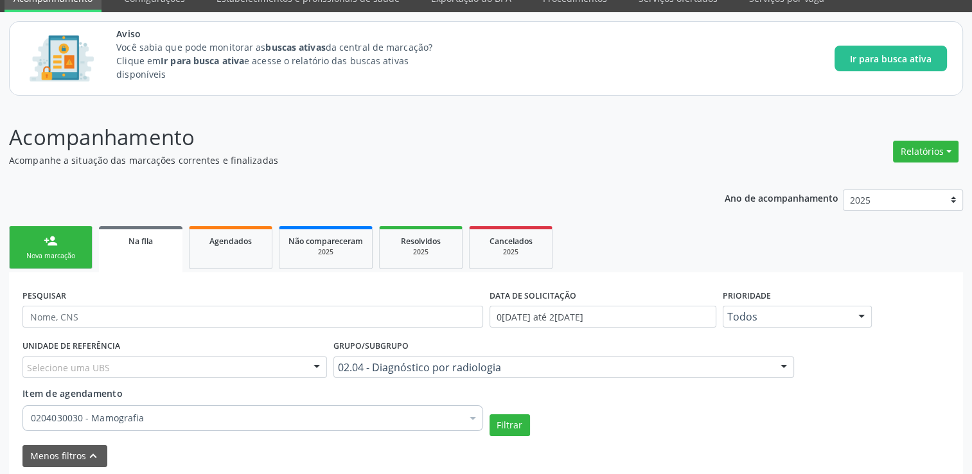
scroll to position [128, 0]
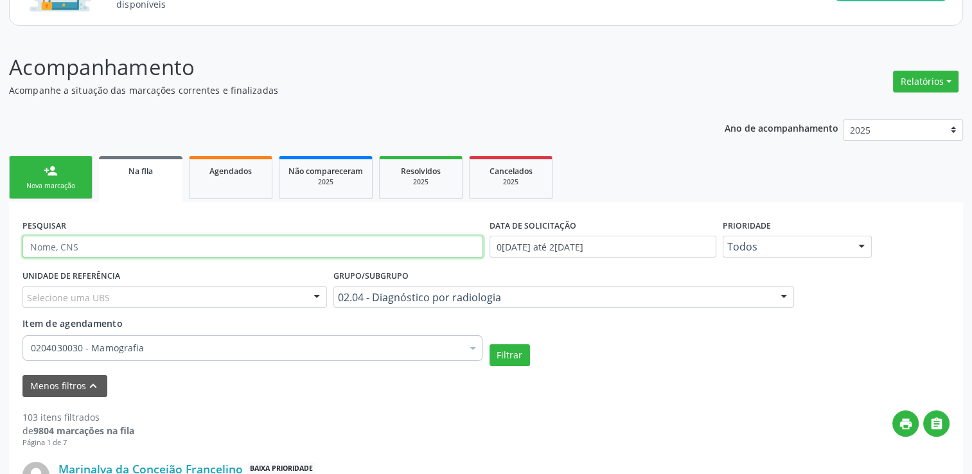
click at [96, 238] on input "text" at bounding box center [252, 247] width 461 height 22
type input "11311020454"
click at [489, 344] on button "Filtrar" at bounding box center [509, 355] width 40 height 22
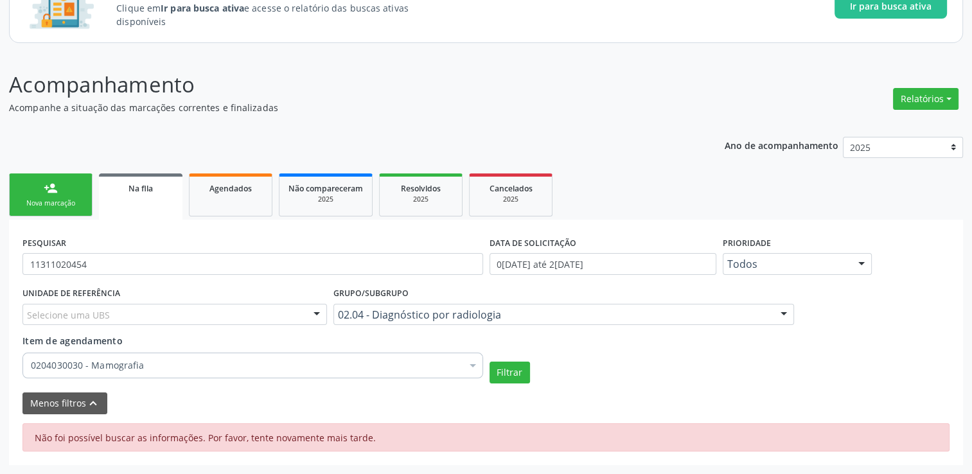
scroll to position [109, 0]
